Goal: Task Accomplishment & Management: Manage account settings

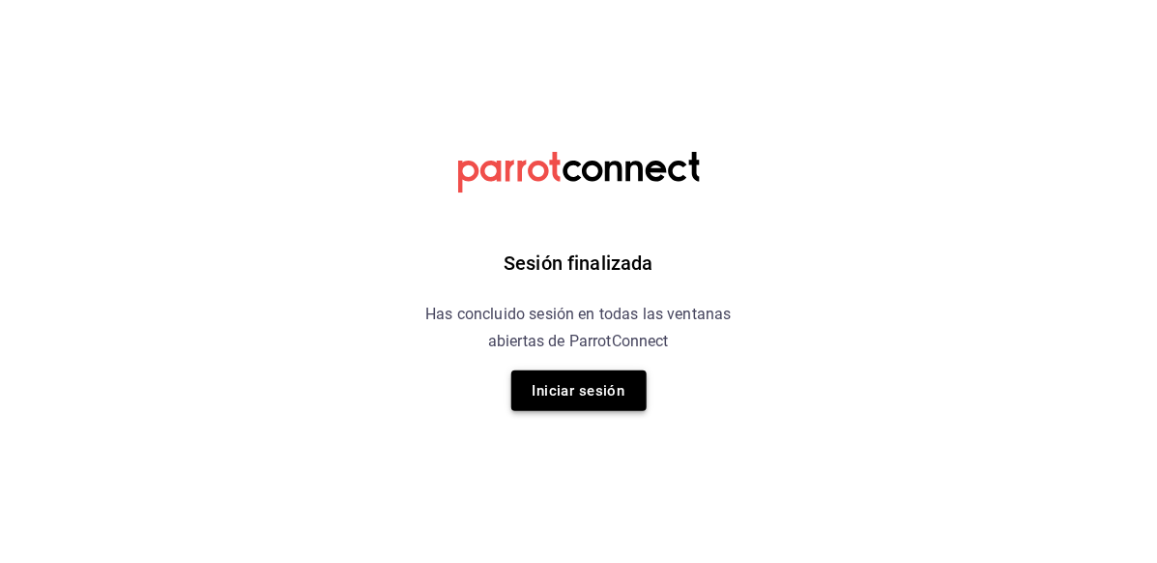
click at [560, 386] on button "Iniciar sesión" at bounding box center [578, 390] width 135 height 41
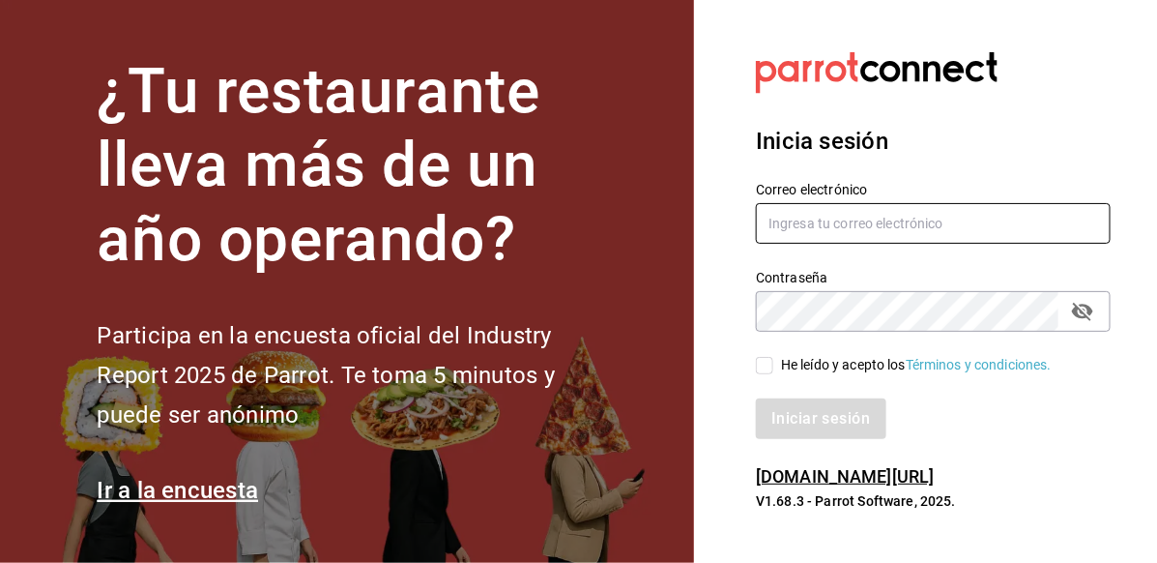
type input "[EMAIL_ADDRESS][PERSON_NAME][DOMAIN_NAME]"
click at [771, 361] on input "He leído y acepto los Términos y condiciones." at bounding box center [764, 365] width 17 height 17
checkbox input "true"
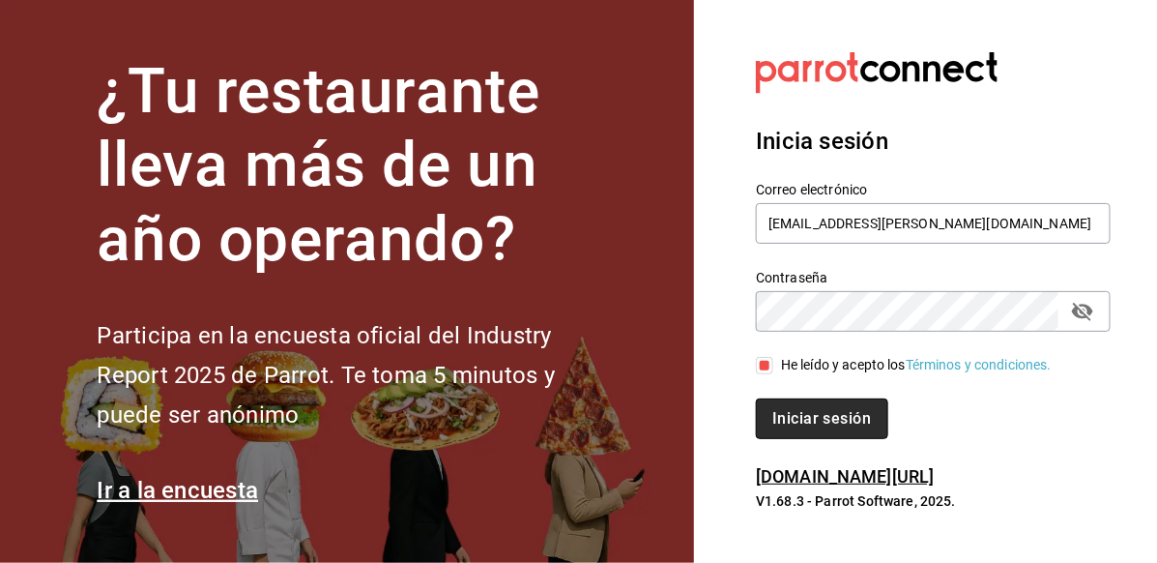
click at [802, 429] on button "Iniciar sesión" at bounding box center [821, 418] width 131 height 41
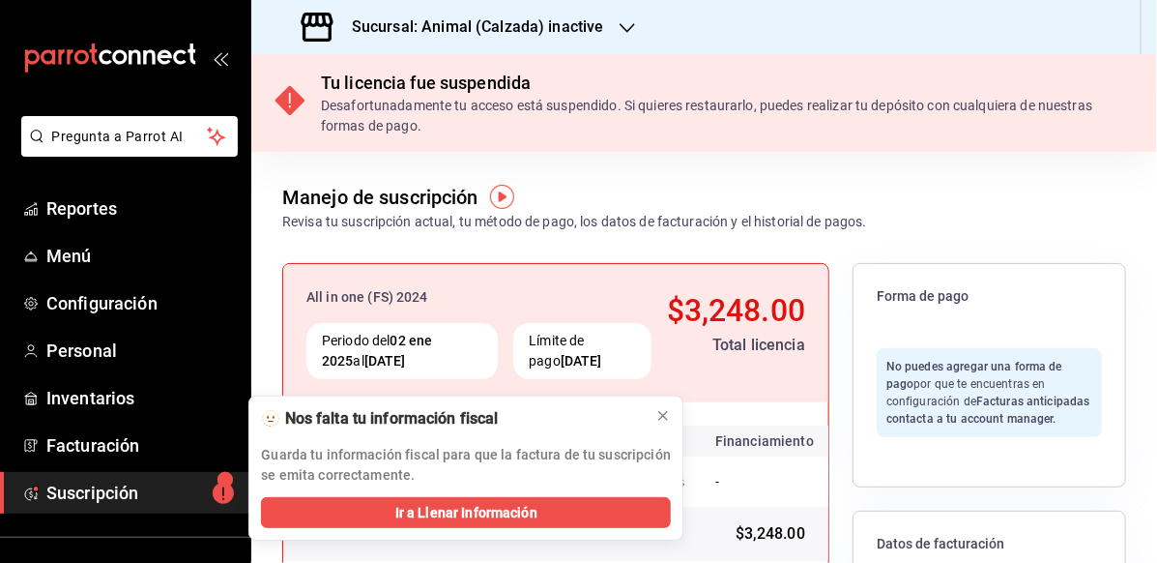
click at [571, 32] on h3 "Sucursal: Animal (Calzada) inactive" at bounding box center [470, 26] width 268 height 23
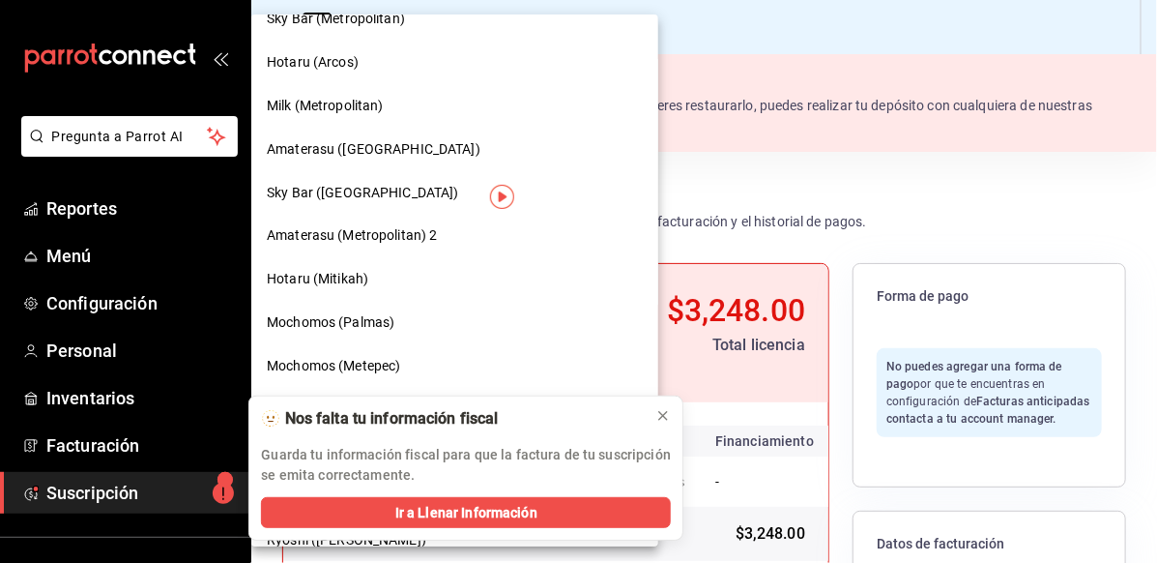
scroll to position [937, 0]
